Goal: Task Accomplishment & Management: Manage account settings

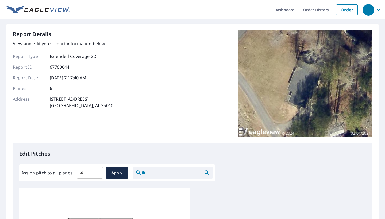
scroll to position [1, 0]
click at [165, 68] on div "Report Details View and edit your report information below. Report Type Extende…" at bounding box center [192, 86] width 359 height 113
click at [288, 12] on link "Dashboard" at bounding box center [284, 10] width 29 height 20
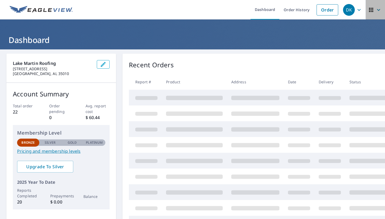
click at [379, 9] on icon "button" at bounding box center [378, 10] width 6 height 6
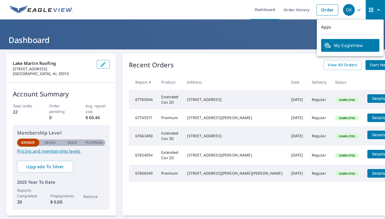
click at [74, 103] on div "Account Summary Total order 22 Order pending 0 Avg. report cost $ 60.44 Members…" at bounding box center [61, 149] width 110 height 133
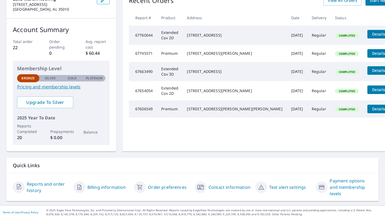
scroll to position [64, 0]
click at [232, 190] on link "Contact information" at bounding box center [230, 187] width 42 height 6
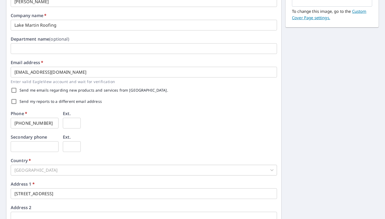
scroll to position [98, 0]
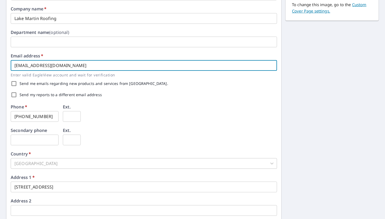
click at [87, 63] on input "dylanbkeeble@gmail.com" at bounding box center [144, 65] width 266 height 11
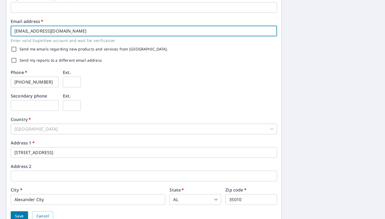
scroll to position [133, 0]
type input "lakemartinroofing@gmail.com"
click at [15, 59] on input "Send my reports to a different email address" at bounding box center [13, 59] width 11 height 11
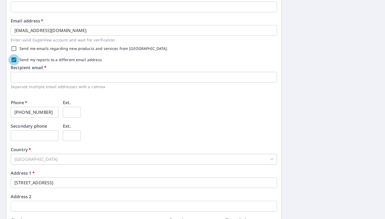
click at [14, 61] on input "Send my reports to a different email address" at bounding box center [13, 59] width 11 height 11
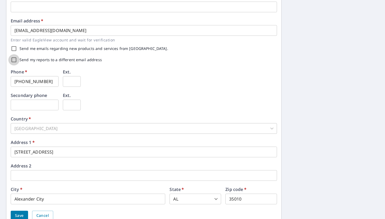
click at [16, 62] on input "Send my reports to a different email address" at bounding box center [13, 59] width 11 height 11
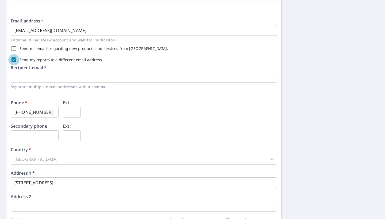
click at [16, 62] on input "Send my reports to a different email address" at bounding box center [13, 59] width 11 height 11
checkbox input "false"
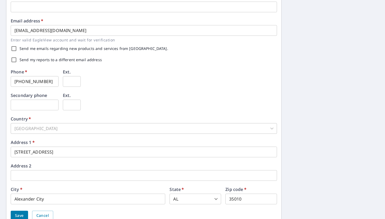
click at [20, 214] on span "Save" at bounding box center [19, 216] width 9 height 7
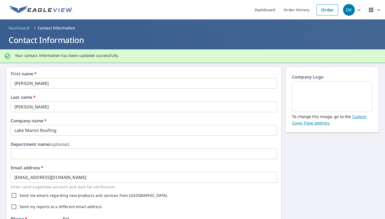
scroll to position [0, 0]
click at [363, 11] on span "DK" at bounding box center [353, 9] width 20 height 13
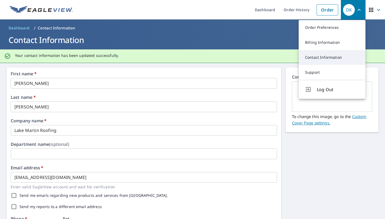
click at [333, 59] on link "Contact Information" at bounding box center [332, 57] width 67 height 15
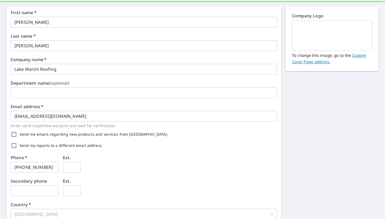
scroll to position [60, 0]
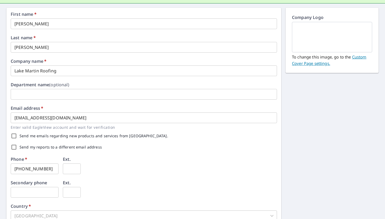
click at [326, 35] on img at bounding box center [331, 37] width 67 height 29
click at [359, 59] on link "Custom Cover Page settings." at bounding box center [329, 60] width 74 height 12
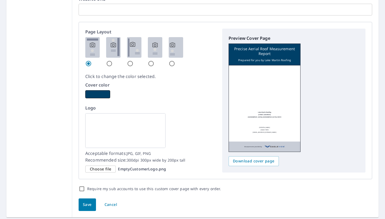
scroll to position [296, 0]
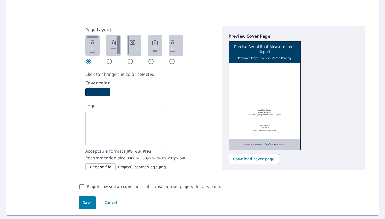
click at [101, 166] on span "Choose file" at bounding box center [100, 167] width 21 height 7
click at [0, 0] on input "Choose file EmptyCustomerLogo.png" at bounding box center [0, 0] width 0 height 0
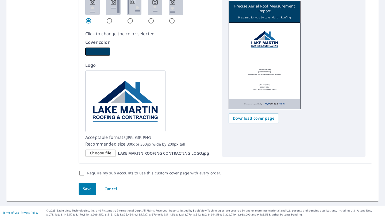
scroll to position [0, 0]
click at [85, 188] on span "Save" at bounding box center [87, 189] width 9 height 7
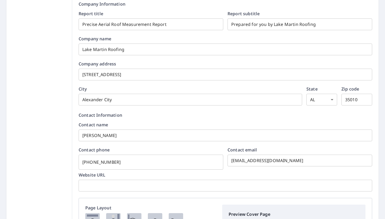
scroll to position [119, 0]
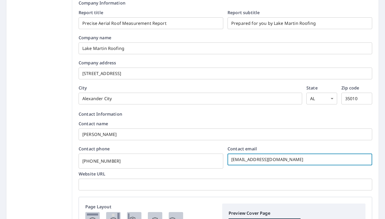
click at [295, 159] on input "dylanbkeeble@gmail.com" at bounding box center [300, 159] width 145 height 15
type input "dylanbkeeble@gmail.com"
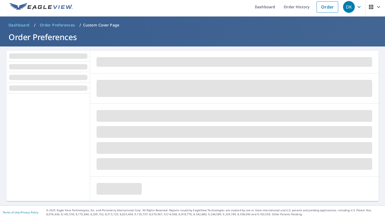
scroll to position [0, 0]
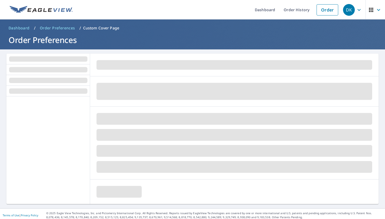
click at [311, 163] on span at bounding box center [235, 167] width 276 height 12
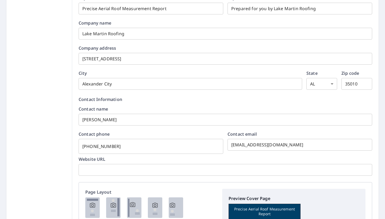
scroll to position [151, 0]
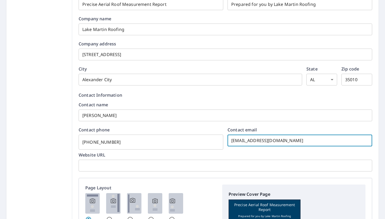
click at [287, 141] on input "dylanbkeeble@gmail.com" at bounding box center [300, 140] width 145 height 15
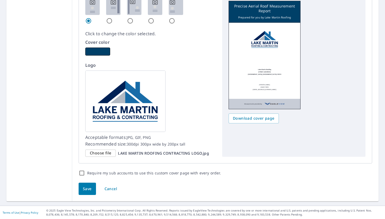
type input "lakemartinroofing@gmail.com"
click at [88, 186] on span "Save" at bounding box center [87, 189] width 9 height 7
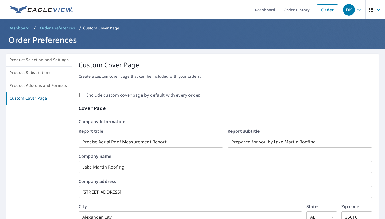
scroll to position [0, 0]
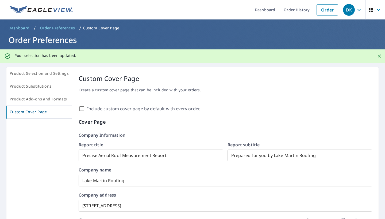
click at [358, 10] on icon "button" at bounding box center [358, 10] width 3 height 2
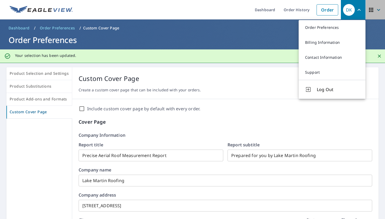
click at [377, 10] on icon "button" at bounding box center [378, 10] width 6 height 6
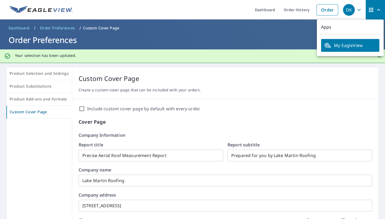
click at [341, 46] on span "My EagleView" at bounding box center [350, 45] width 52 height 6
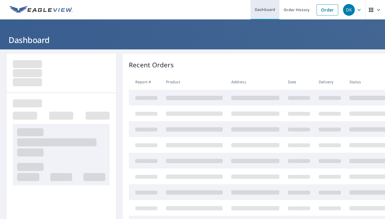
click at [267, 7] on link "Dashboard" at bounding box center [265, 10] width 29 height 20
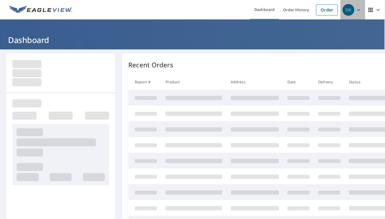
click at [360, 10] on icon "button" at bounding box center [358, 10] width 6 height 6
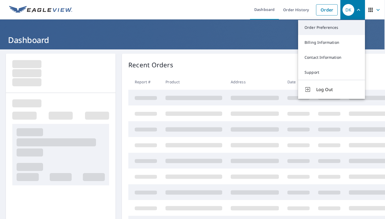
click at [327, 30] on link "Order Preferences" at bounding box center [331, 27] width 67 height 15
